Goal: Task Accomplishment & Management: Use online tool/utility

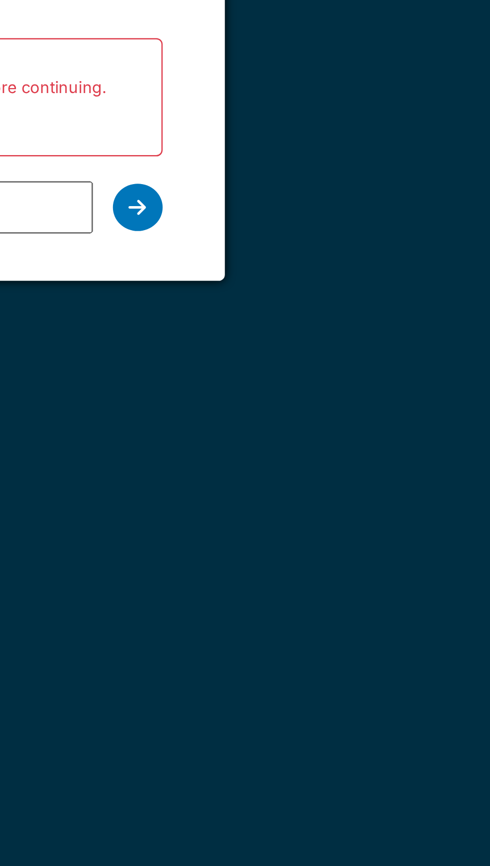
click at [331, 199] on icon at bounding box center [329, 203] width 7 height 8
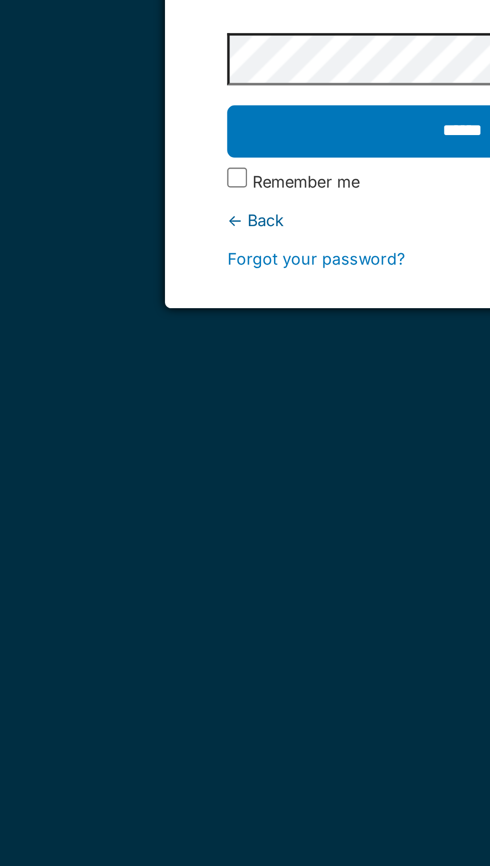
click at [151, 162] on input "******" at bounding box center [245, 172] width 189 height 21
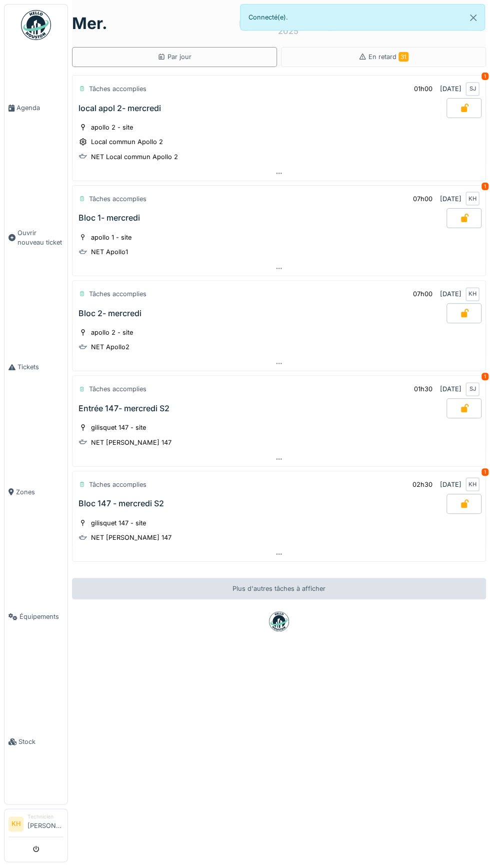
click at [281, 427] on div "[PERSON_NAME] 147 - site NET [PERSON_NAME] 147" at bounding box center [279, 434] width 401 height 25
click at [294, 452] on div at bounding box center [279, 459] width 413 height 15
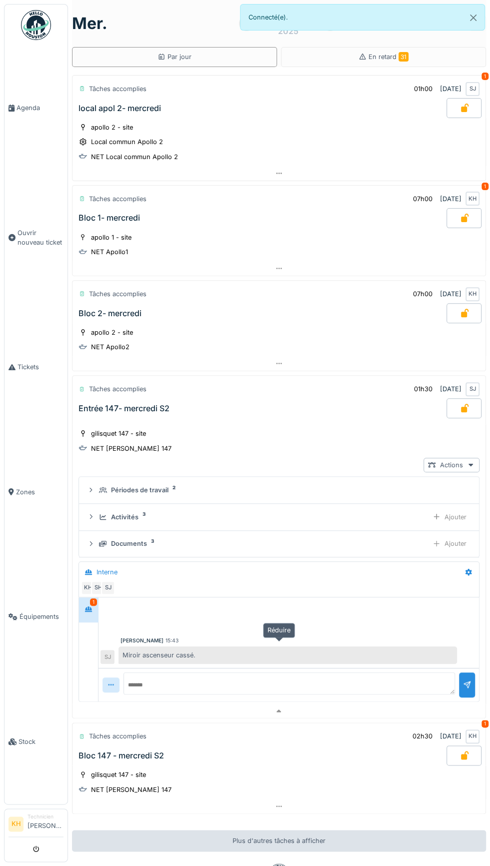
scroll to position [53, 0]
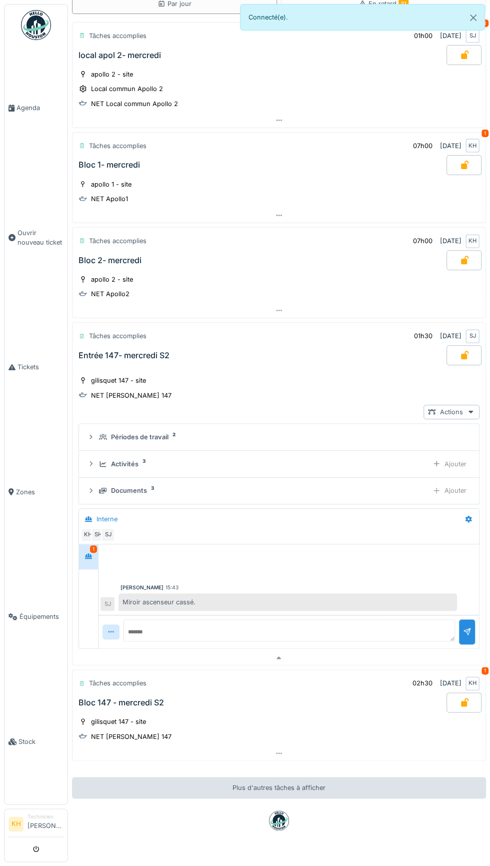
click at [449, 483] on div "Ajouter" at bounding box center [449, 490] width 43 height 15
